Goal: Task Accomplishment & Management: Manage account settings

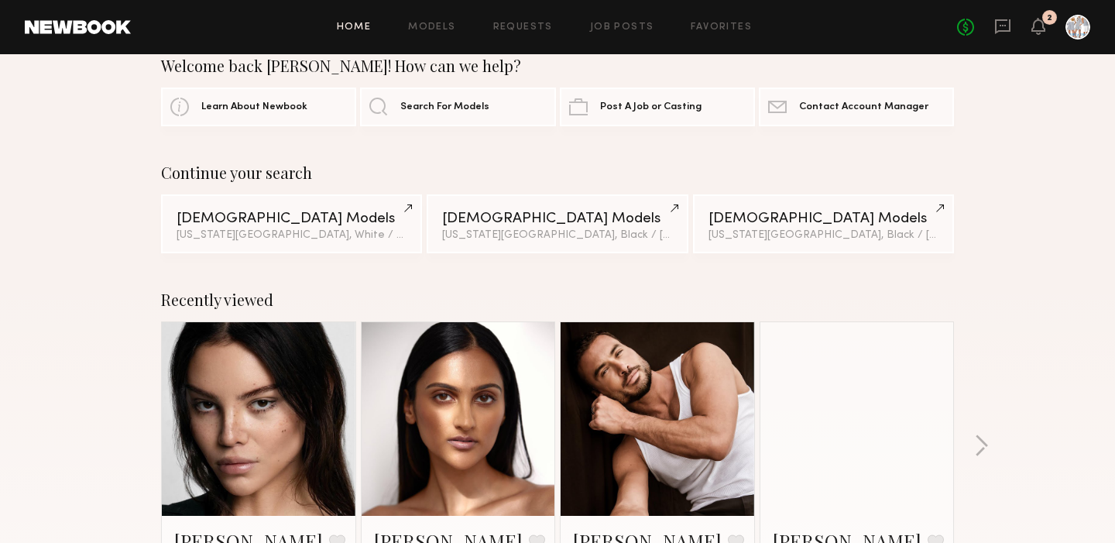
scroll to position [24, 0]
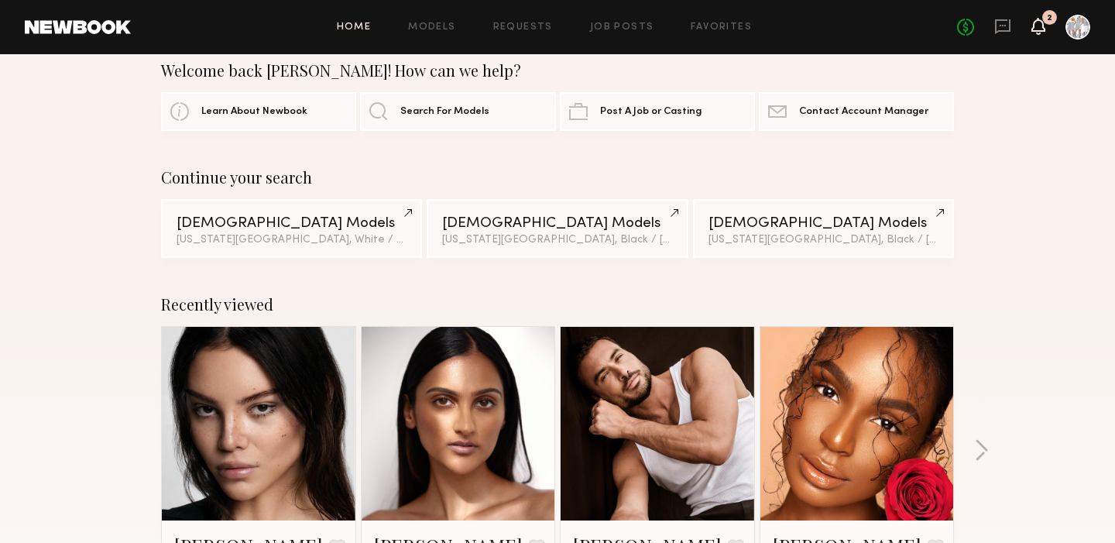
click at [1039, 27] on icon at bounding box center [1038, 25] width 12 height 11
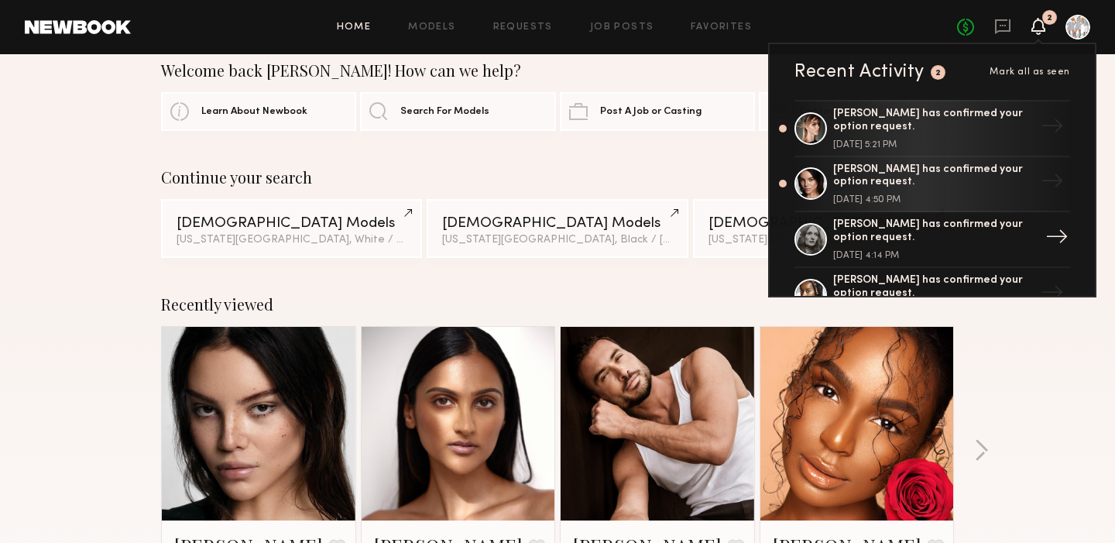
scroll to position [0, 0]
click at [871, 112] on div "[PERSON_NAME] has confirmed your option request." at bounding box center [933, 121] width 201 height 26
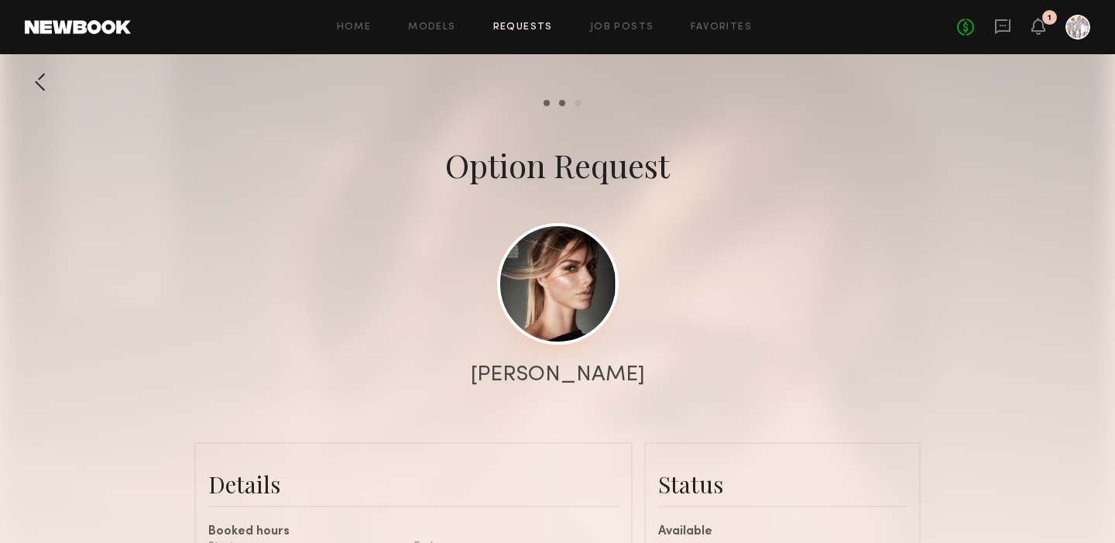
click at [565, 299] on link at bounding box center [558, 284] width 122 height 122
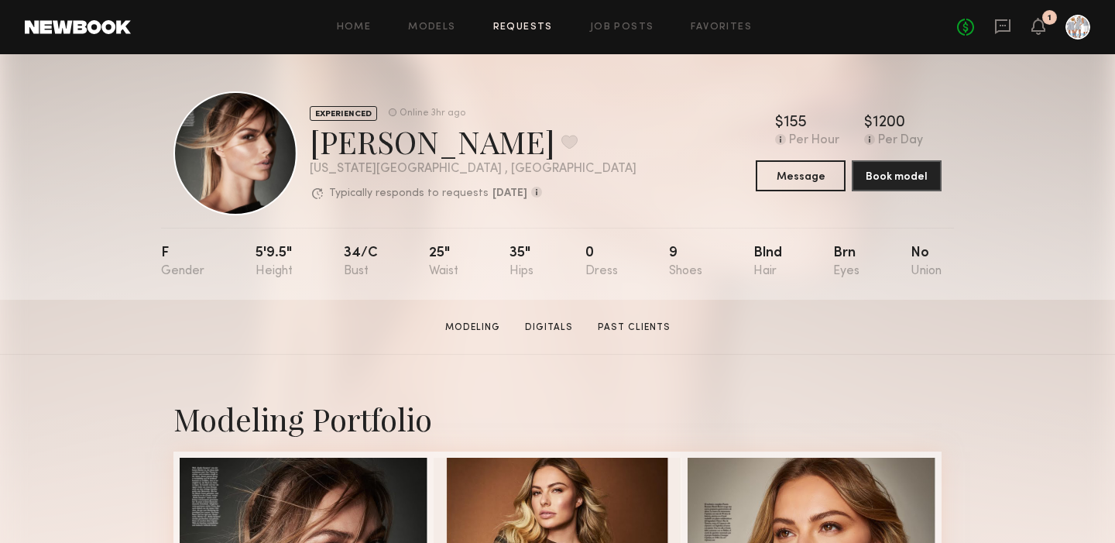
click at [516, 23] on link "Requests" at bounding box center [523, 27] width 60 height 10
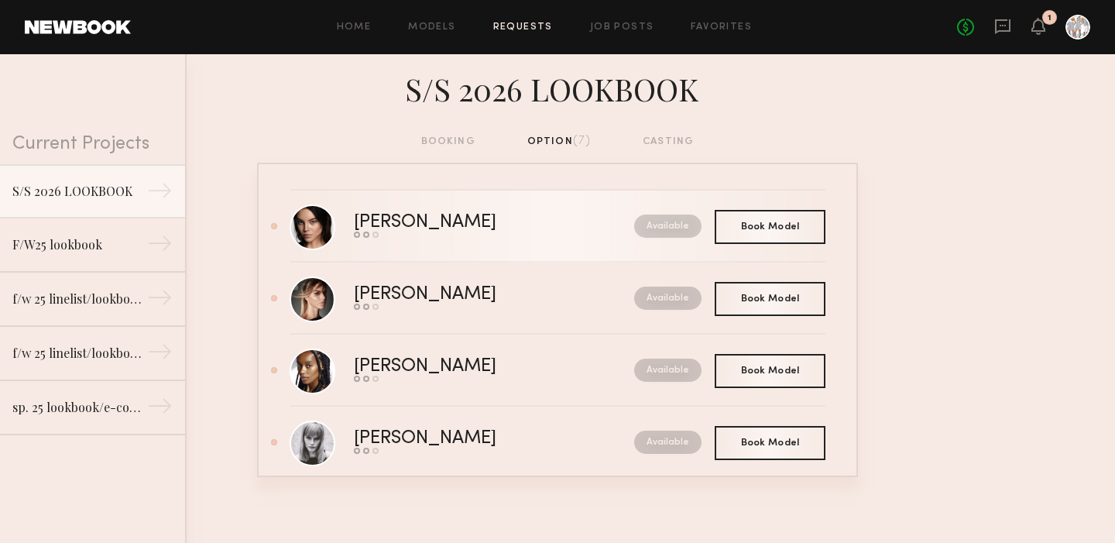
click at [565, 229] on div "Available" at bounding box center [633, 226] width 136 height 23
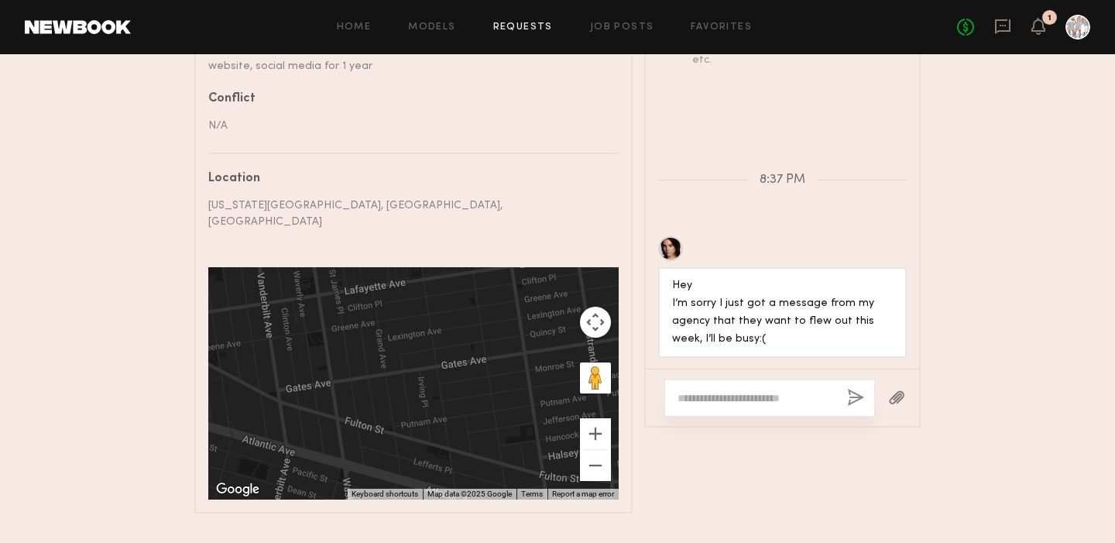
scroll to position [557, 0]
click at [734, 390] on textarea at bounding box center [756, 397] width 157 height 15
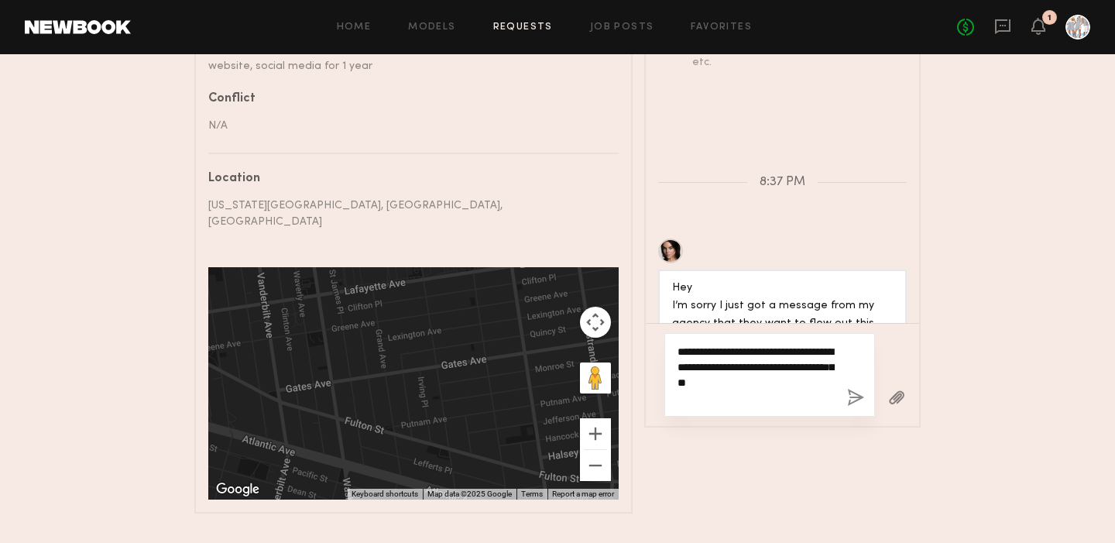
type textarea "**********"
click at [855, 389] on button "button" at bounding box center [855, 398] width 17 height 19
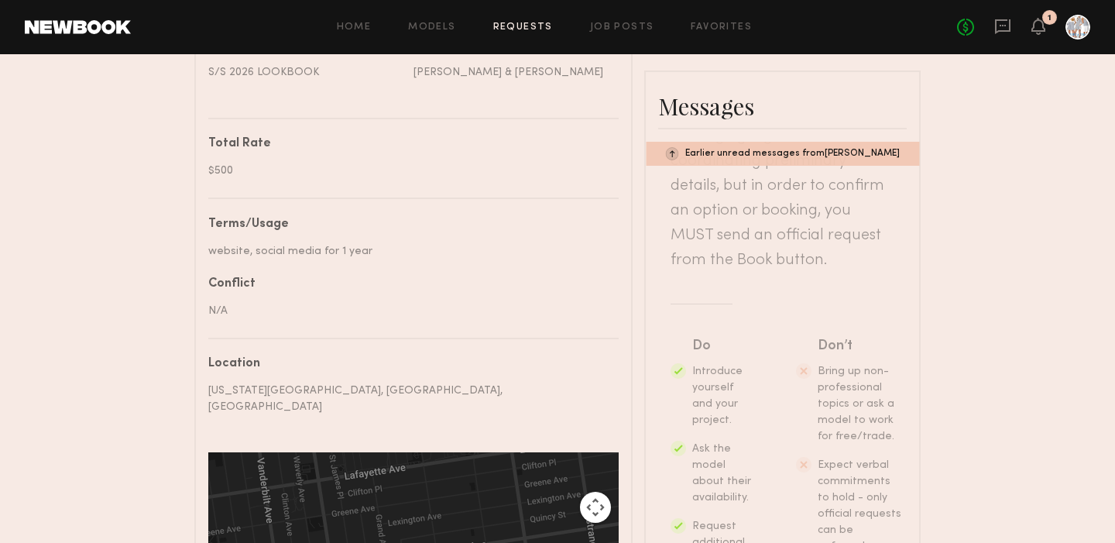
scroll to position [180, 0]
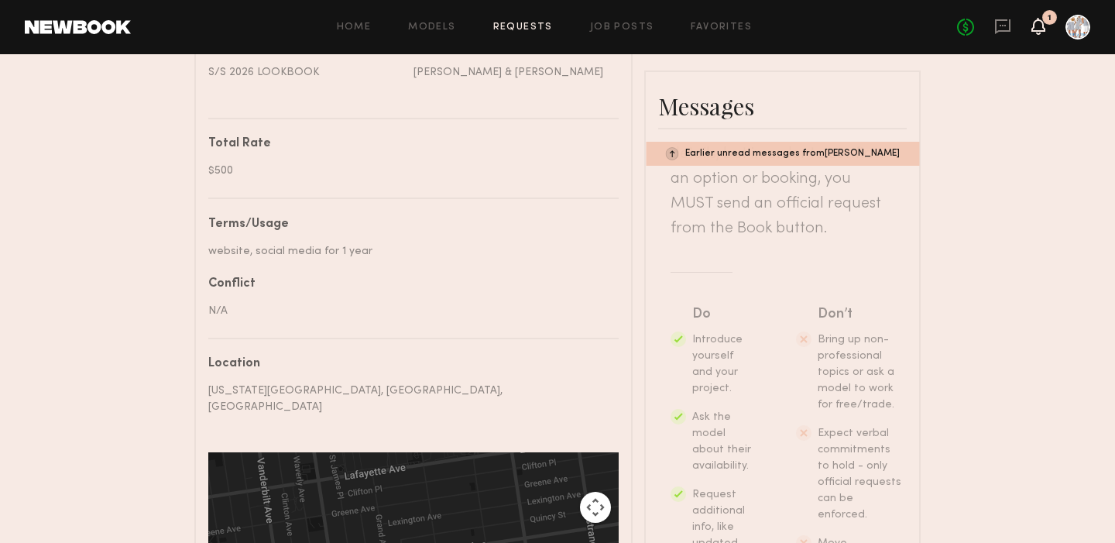
click at [1039, 22] on icon at bounding box center [1038, 25] width 12 height 11
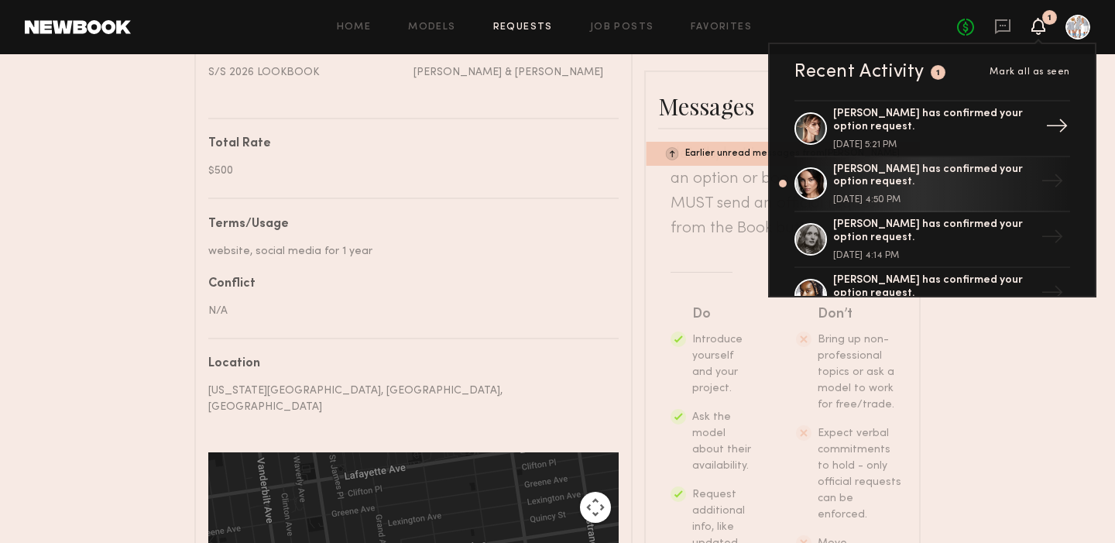
click at [908, 122] on div "[PERSON_NAME] has confirmed your option request." at bounding box center [933, 121] width 201 height 26
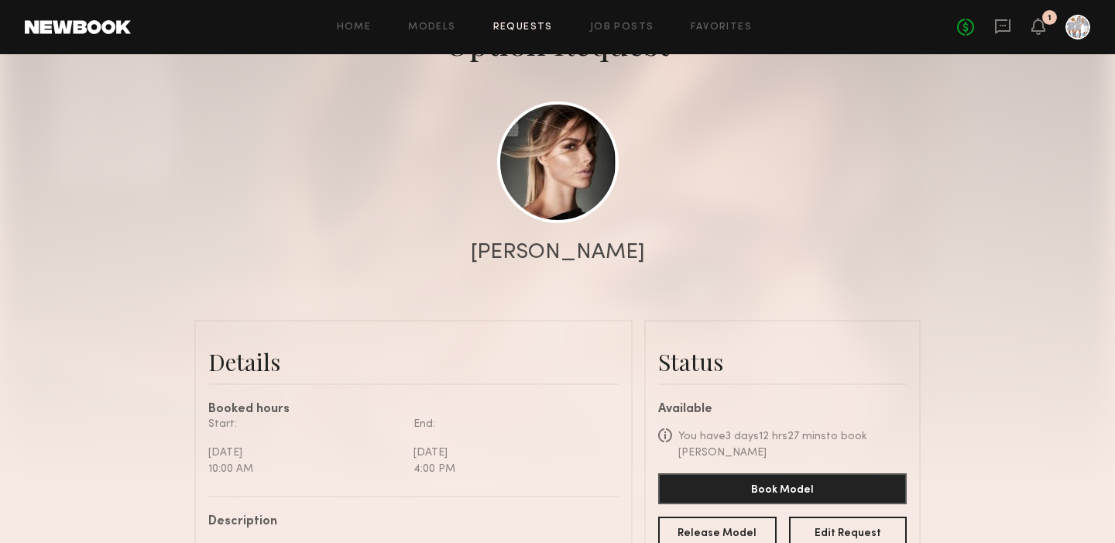
scroll to position [129, 0]
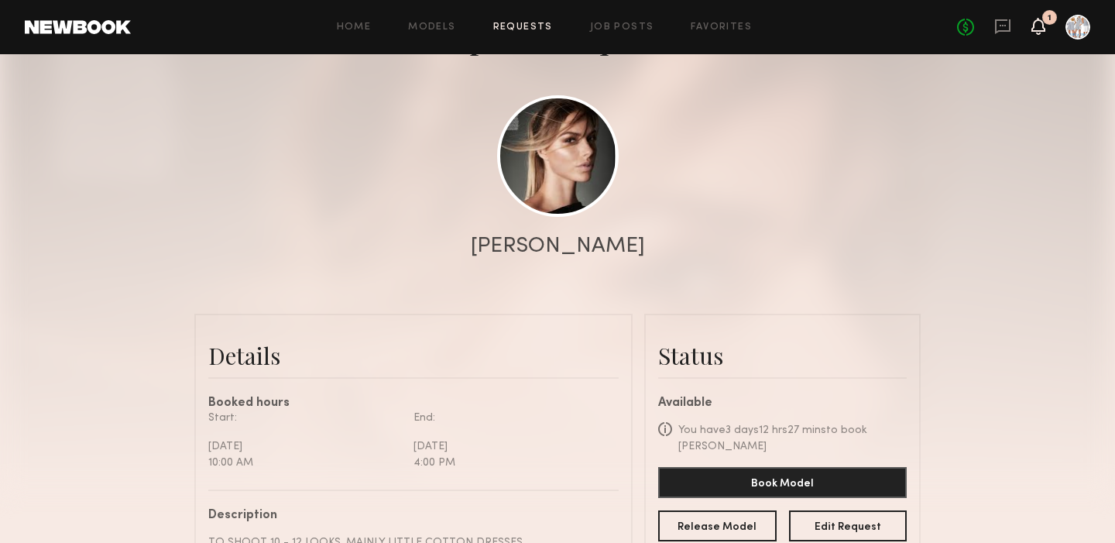
click at [1039, 22] on icon at bounding box center [1038, 25] width 12 height 11
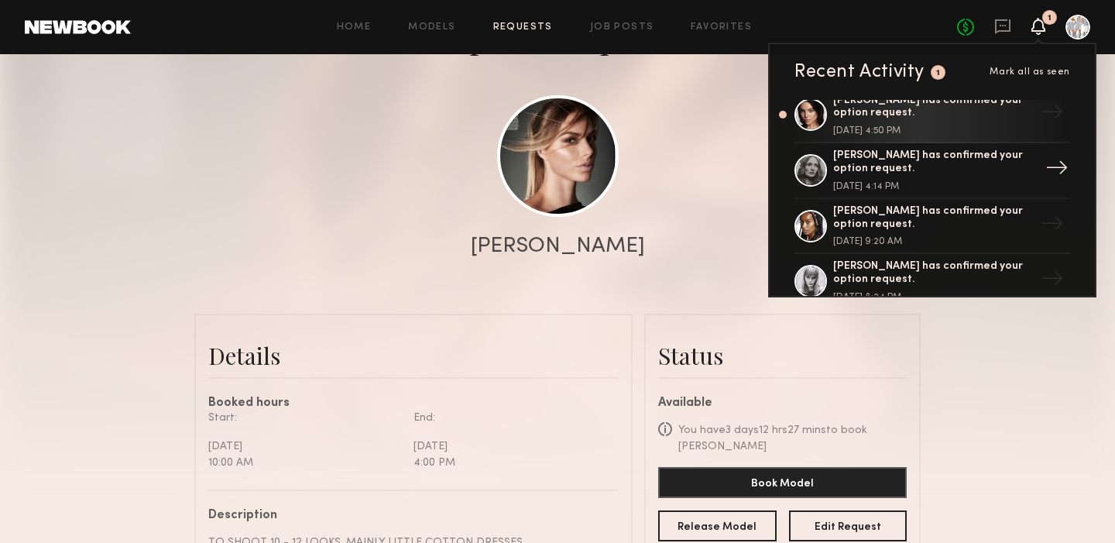
scroll to position [74, 0]
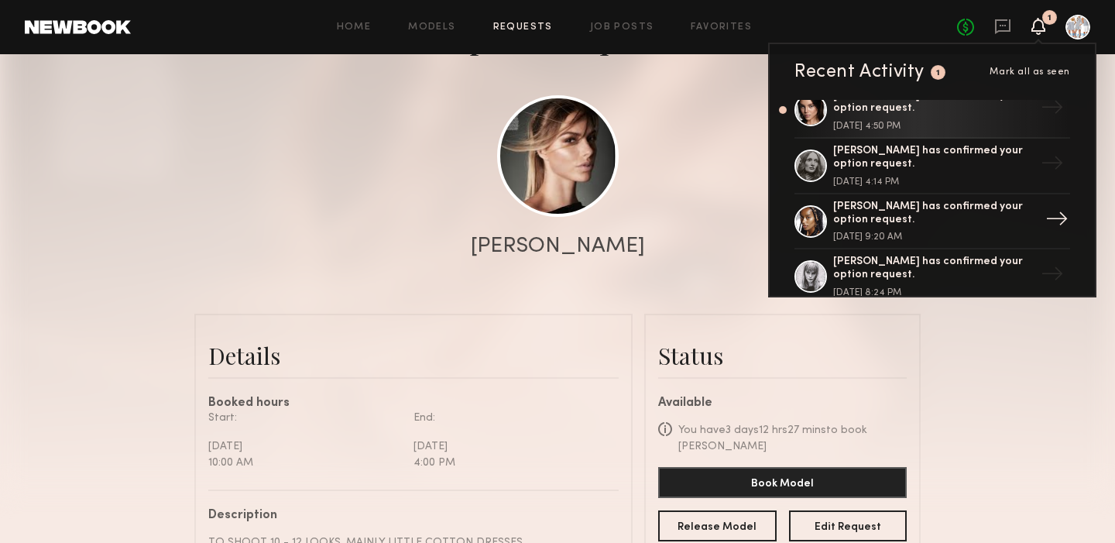
click at [902, 217] on div "[PERSON_NAME] has confirmed your option request." at bounding box center [933, 214] width 201 height 26
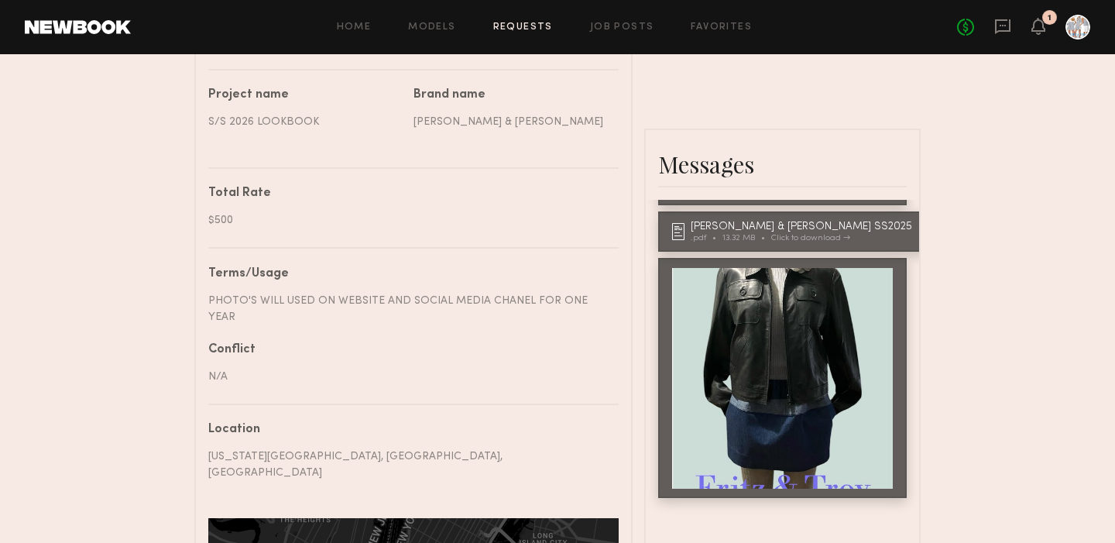
scroll to position [659, 0]
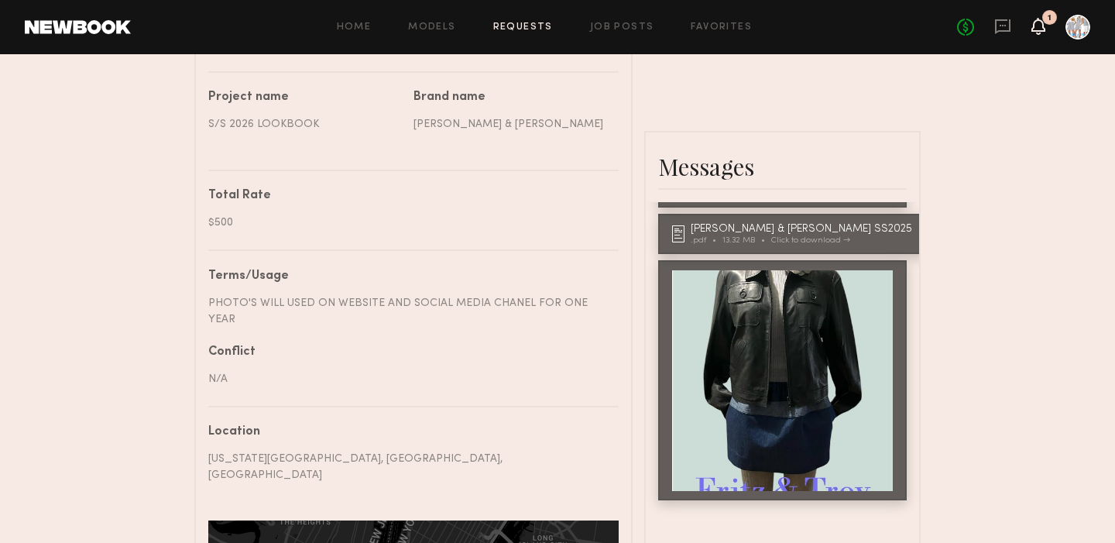
click at [1040, 20] on icon at bounding box center [1038, 25] width 12 height 11
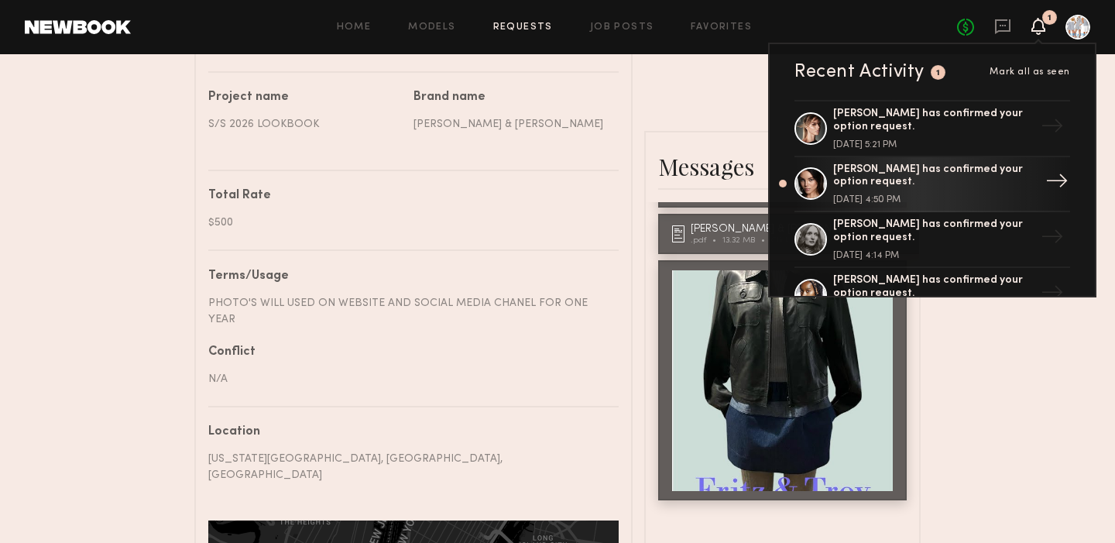
click at [901, 184] on div "[PERSON_NAME] has confirmed your option request." at bounding box center [933, 176] width 201 height 26
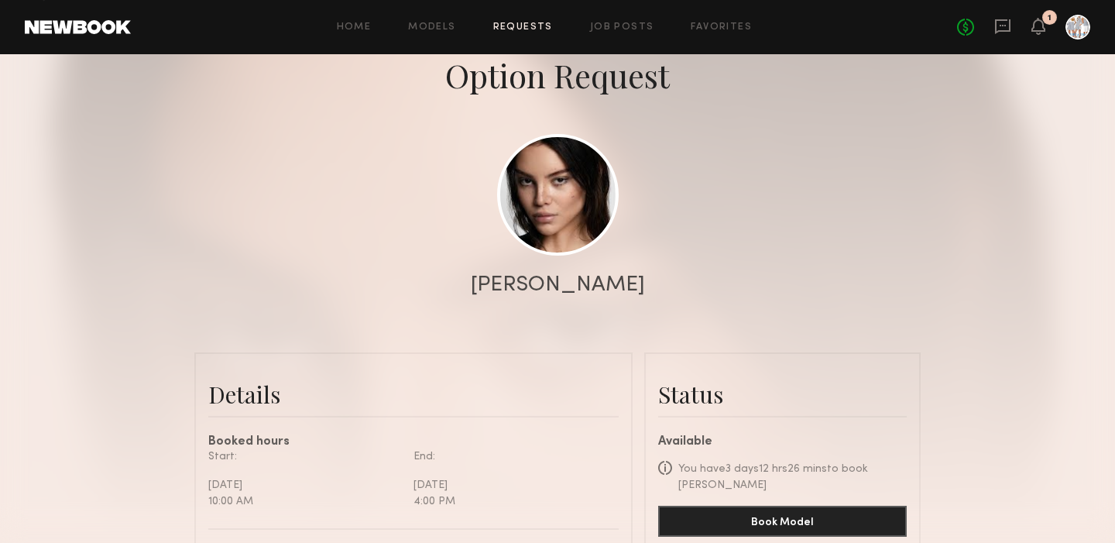
scroll to position [81, 0]
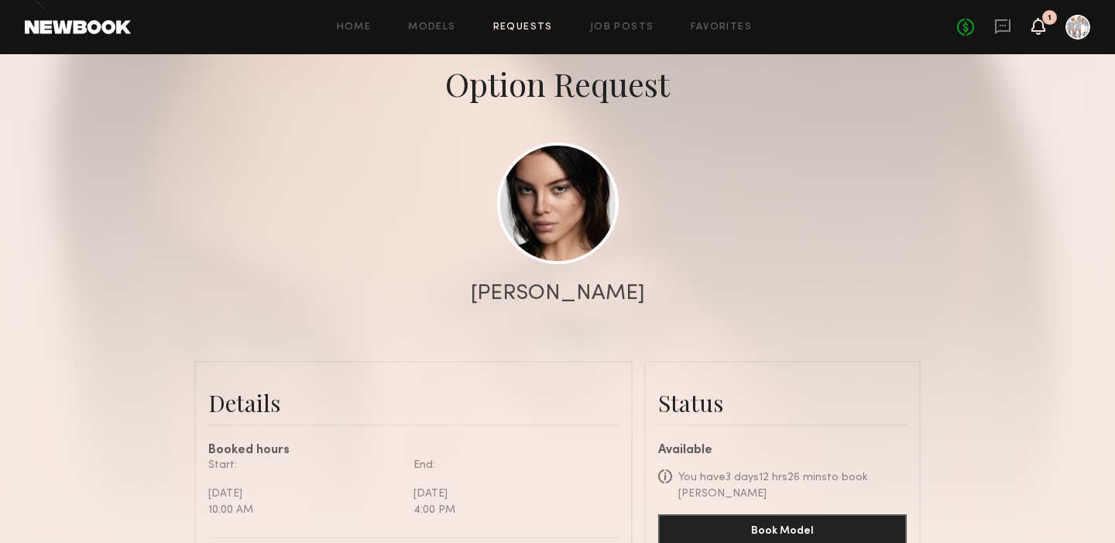
click at [1040, 26] on icon at bounding box center [1038, 25] width 12 height 11
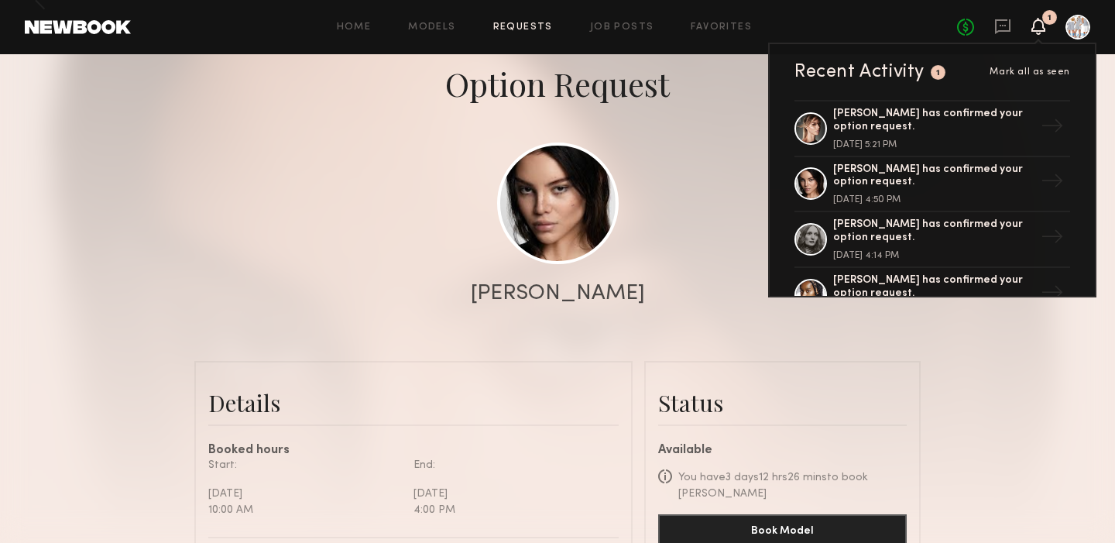
scroll to position [0, 0]
click at [899, 115] on div "[PERSON_NAME] has confirmed your option request." at bounding box center [933, 121] width 201 height 26
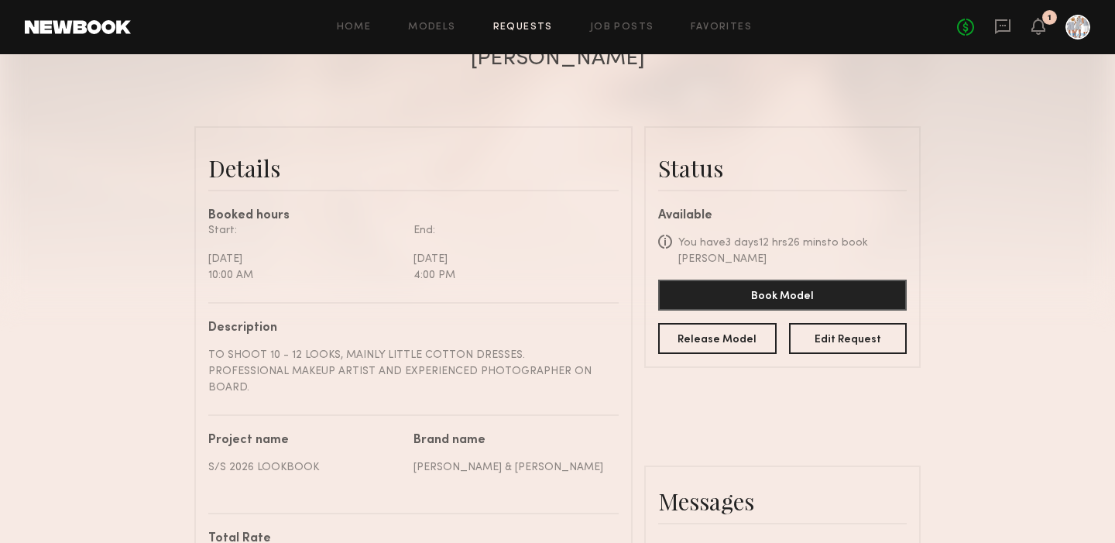
scroll to position [280, 0]
